Goal: Task Accomplishment & Management: Use online tool/utility

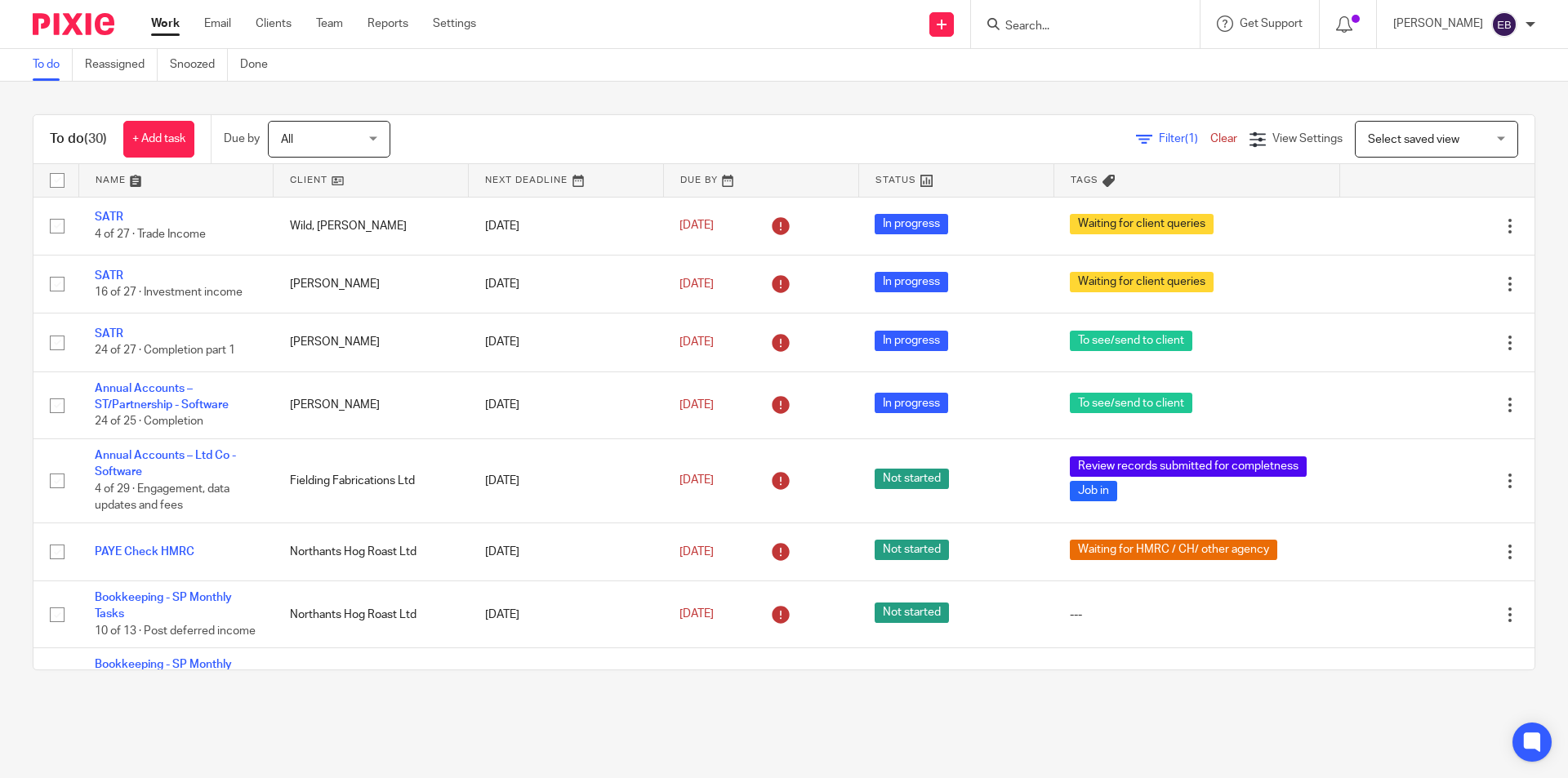
scroll to position [1554, 0]
type input "[PERSON_NAME]"
click button "submit" at bounding box center [0, 0] width 0 height 0
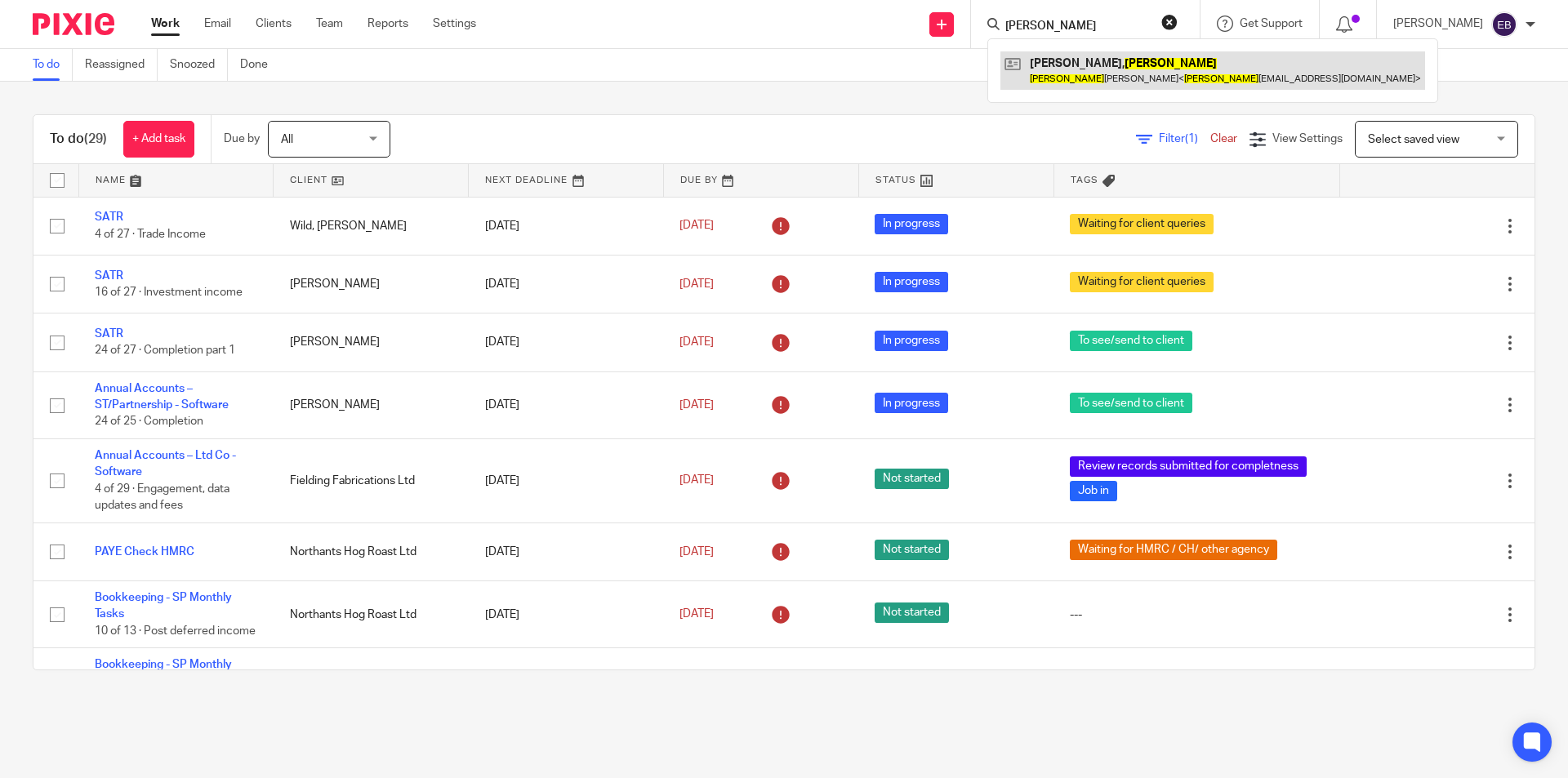
click at [1086, 69] on link at bounding box center [1212, 70] width 424 height 38
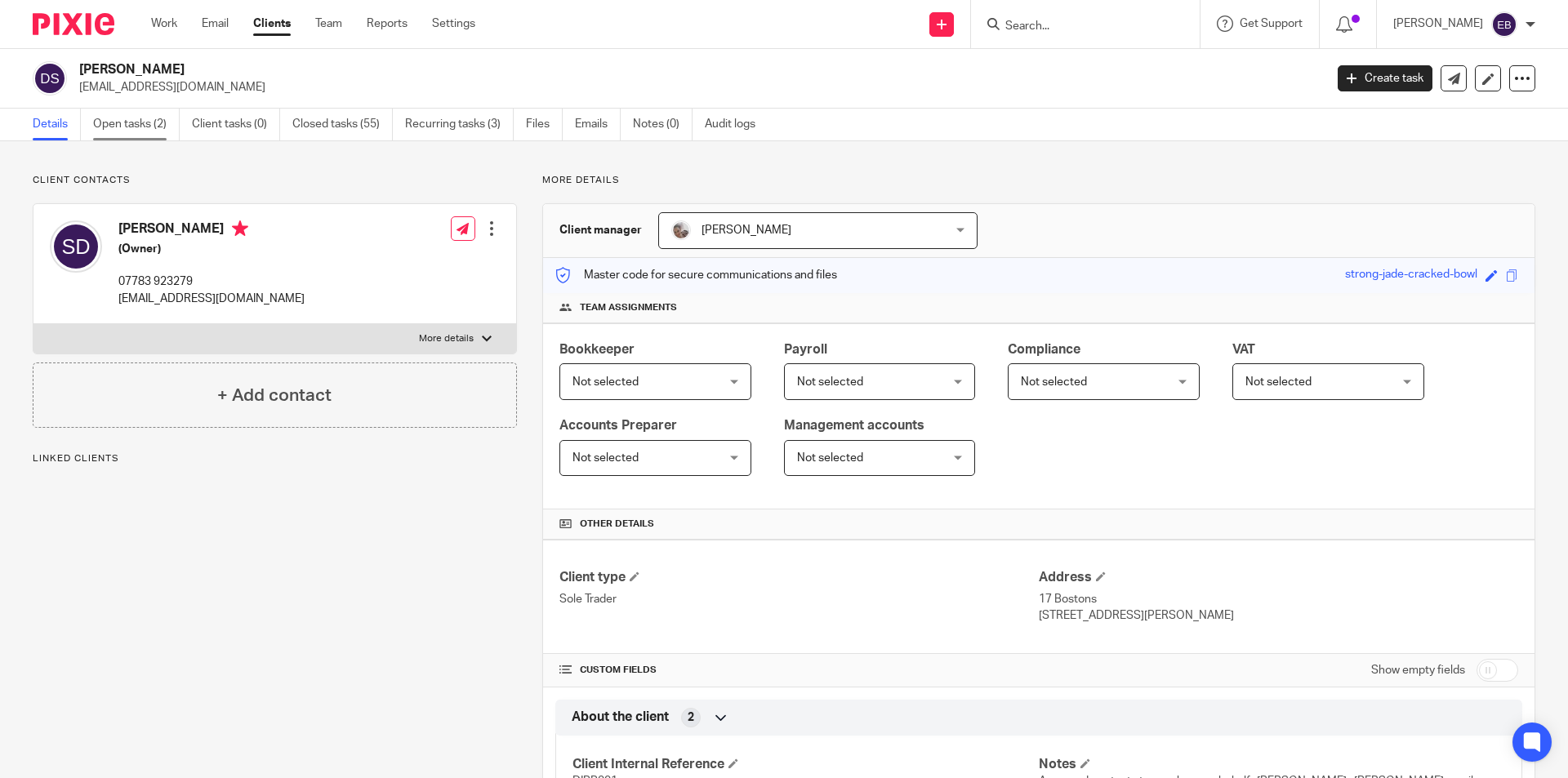
click at [134, 114] on link "Open tasks (2)" at bounding box center [137, 124] width 87 height 31
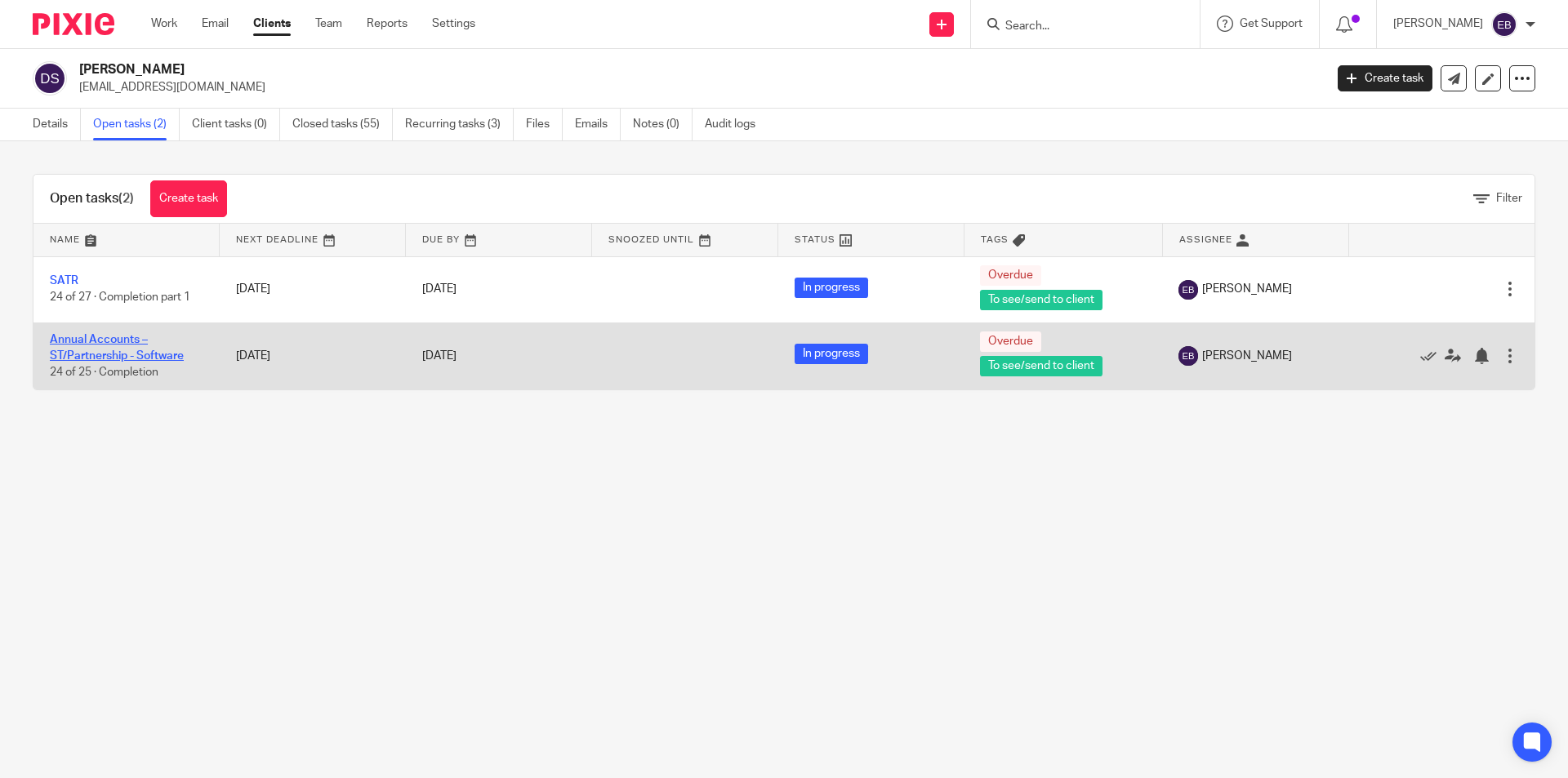
click at [92, 343] on link "Annual Accounts – ST/Partnership - Software" at bounding box center [116, 347] width 134 height 28
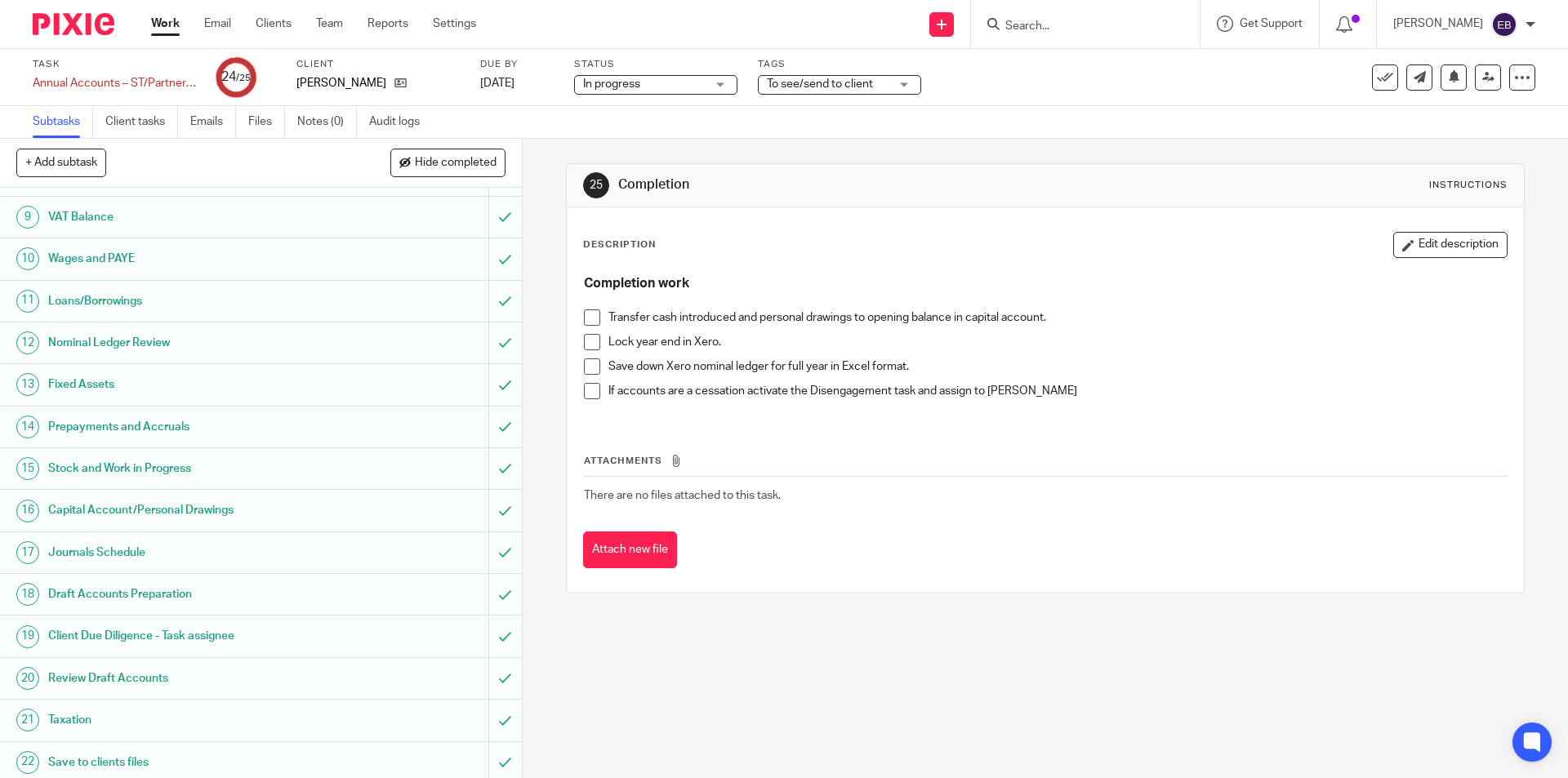
scroll to position [457, 0]
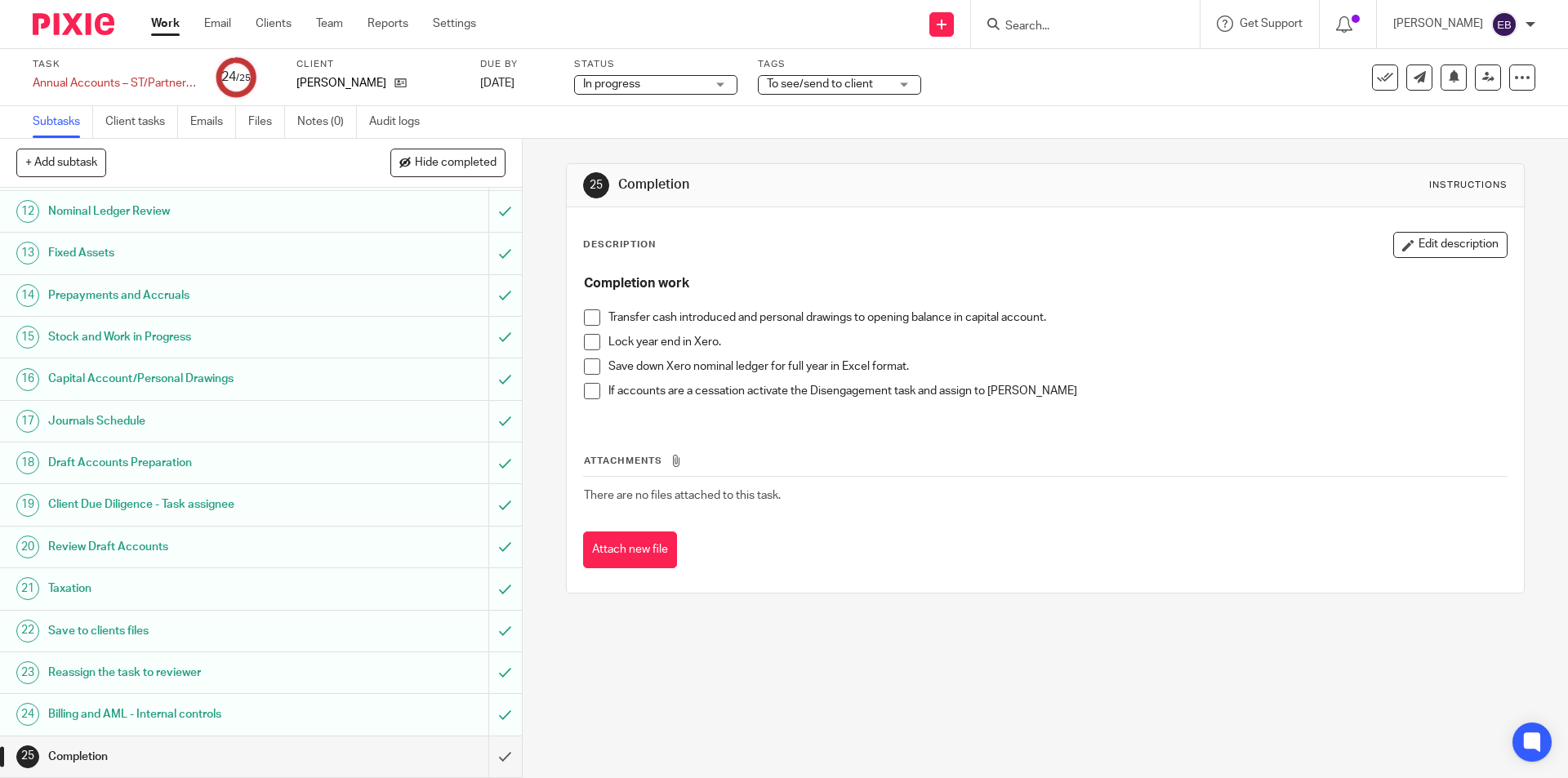
click at [589, 311] on span at bounding box center [593, 318] width 17 height 17
click at [584, 367] on span at bounding box center [593, 367] width 17 height 17
click at [588, 346] on span at bounding box center [593, 342] width 17 height 17
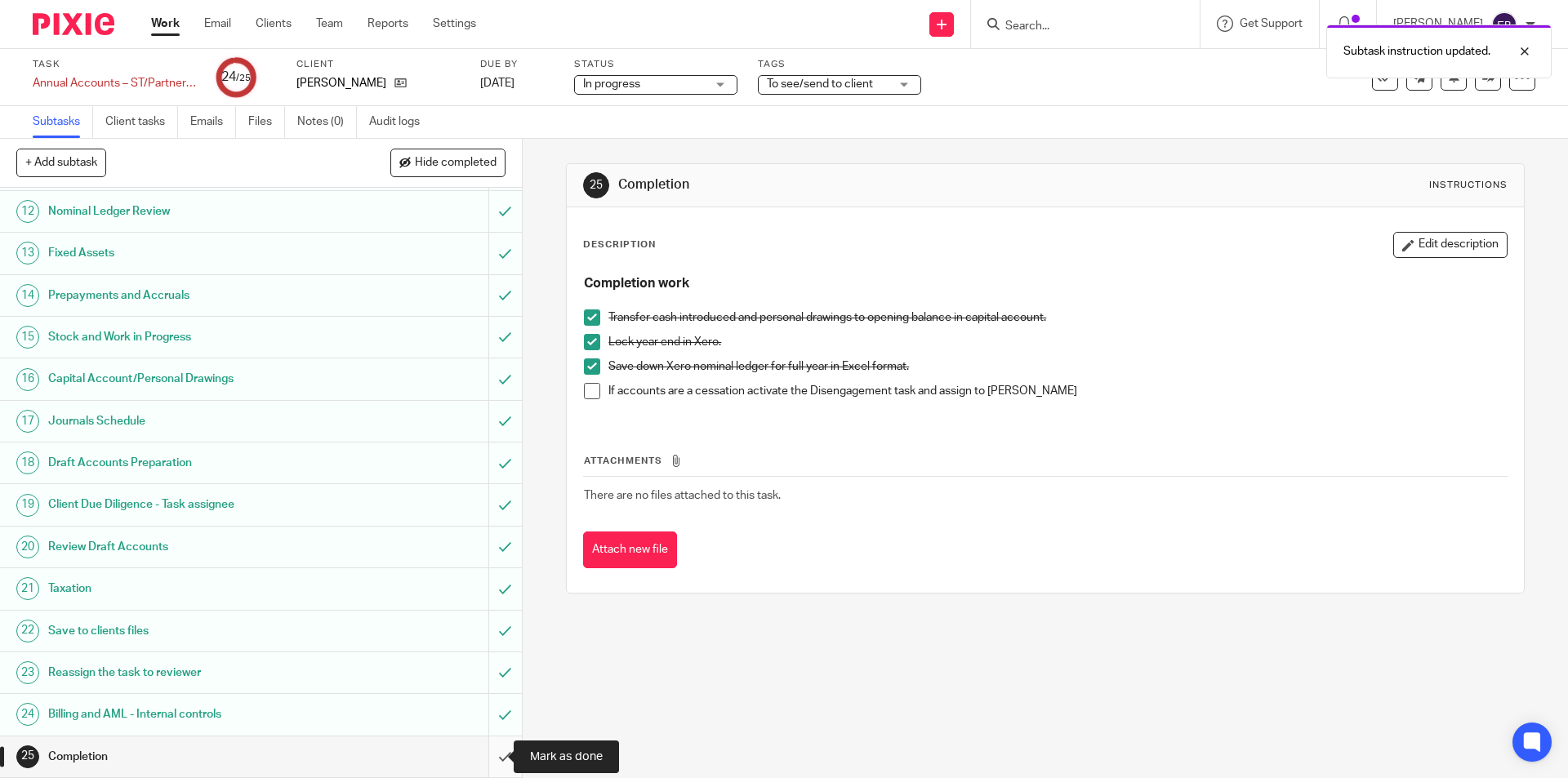
click at [492, 758] on input "submit" at bounding box center [261, 757] width 521 height 41
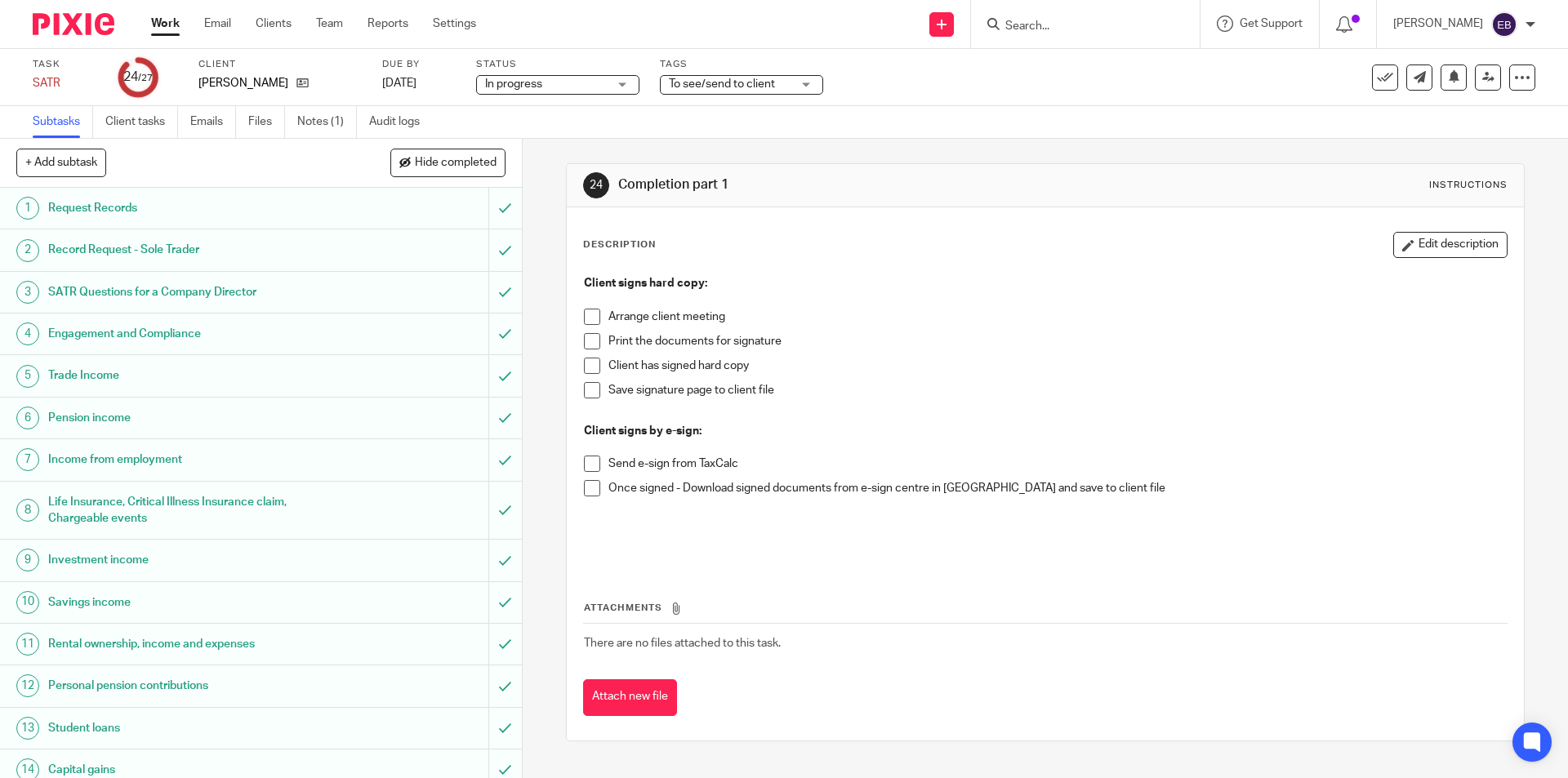
click at [594, 320] on span at bounding box center [593, 317] width 17 height 17
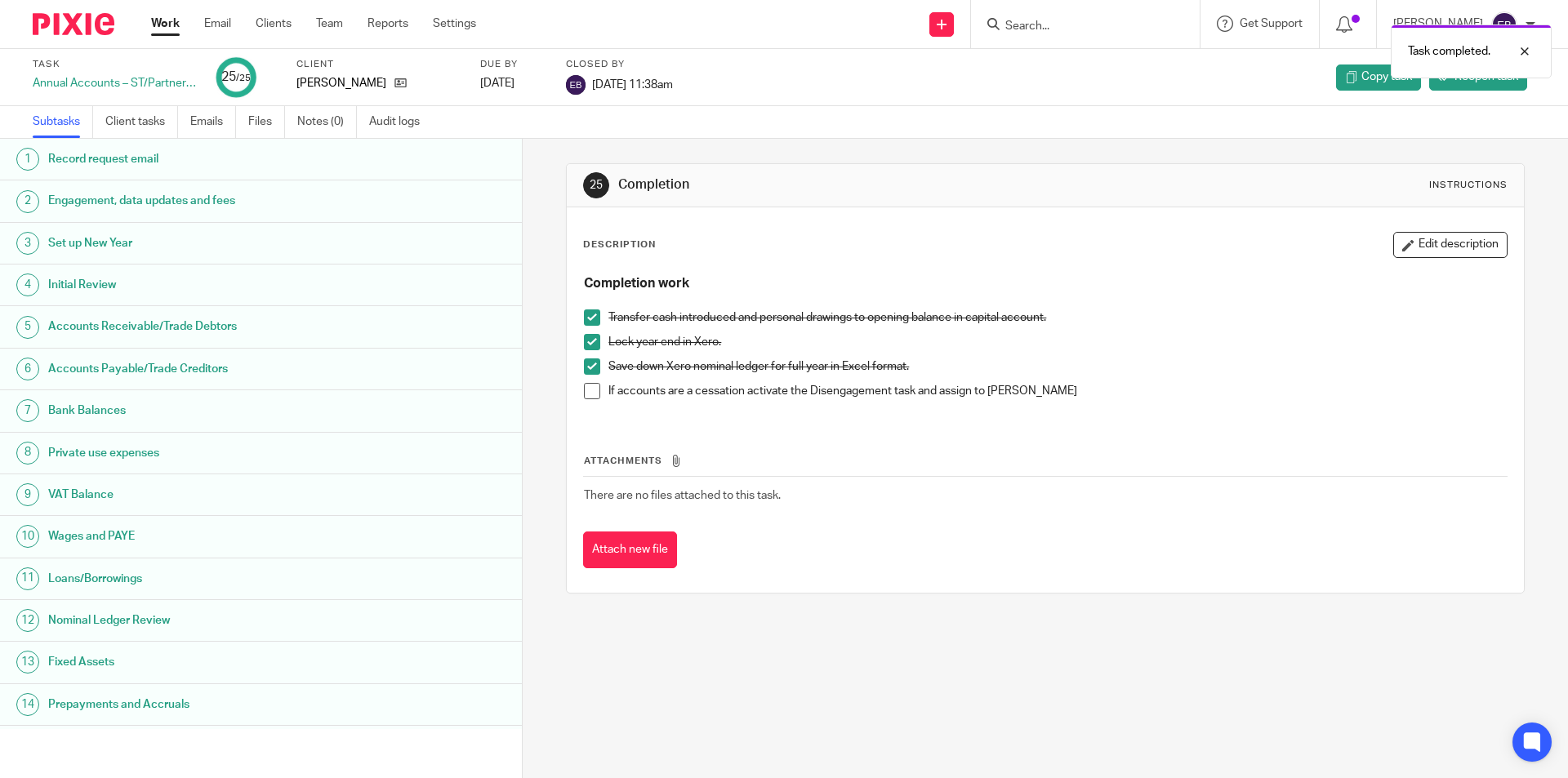
scroll to position [457, 0]
